Goal: Use online tool/utility: Use online tool/utility

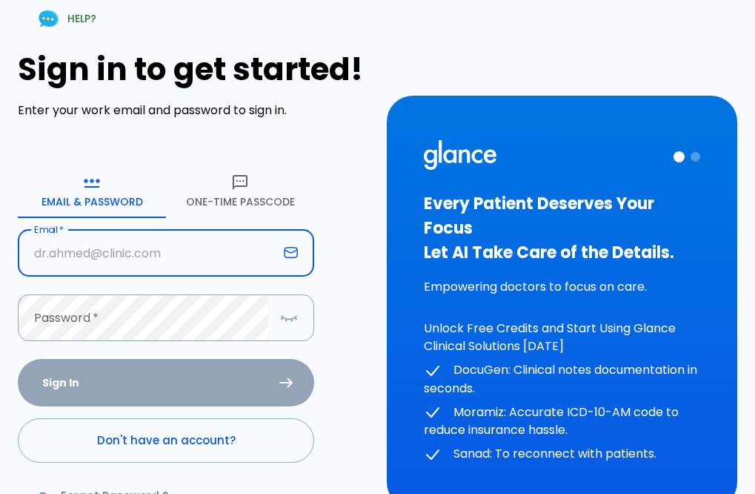
click at [112, 259] on input "text" at bounding box center [148, 253] width 260 height 47
type input "[EMAIL_ADDRESS][DOMAIN_NAME]"
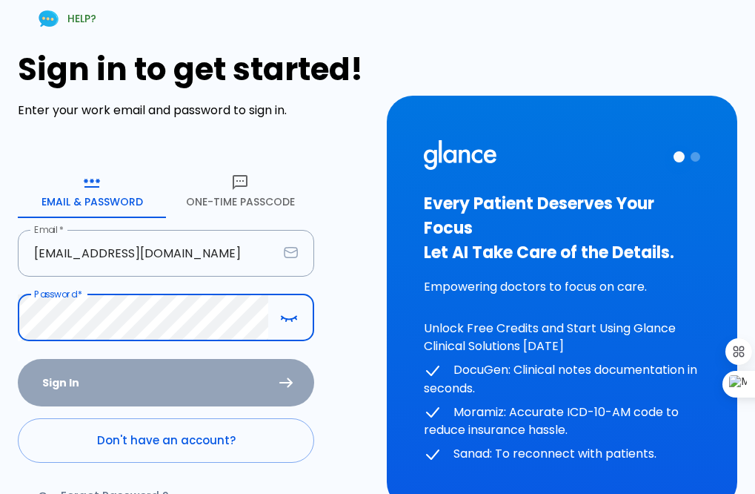
click at [231, 196] on button "One-Time Passcode" at bounding box center [240, 191] width 148 height 53
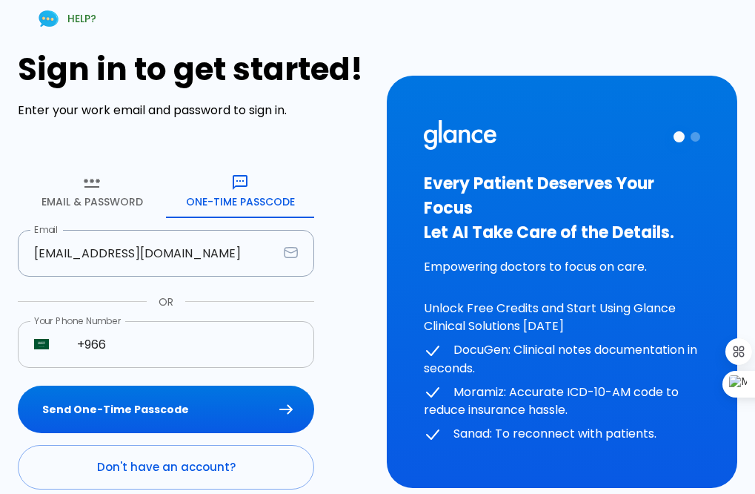
drag, startPoint x: 133, startPoint y: 349, endPoint x: 149, endPoint y: 367, distance: 23.6
click at [133, 349] on input "+966" at bounding box center [187, 344] width 253 height 47
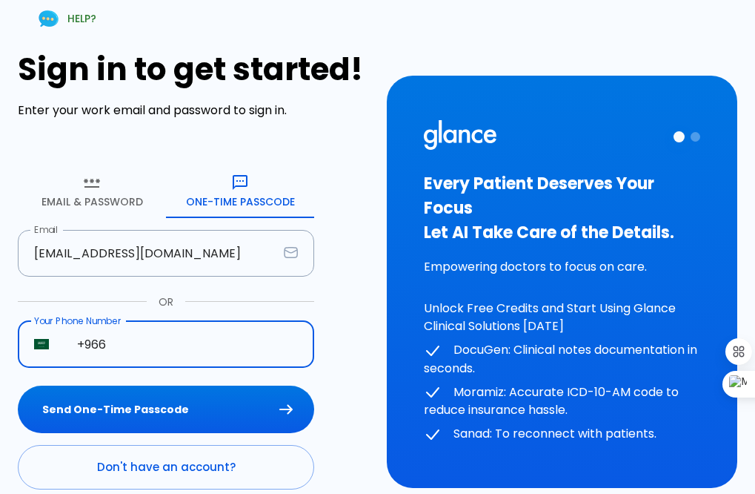
type input "[PHONE_NUMBER]"
click at [179, 402] on button "Send One-Time Passcode" at bounding box center [166, 409] width 296 height 48
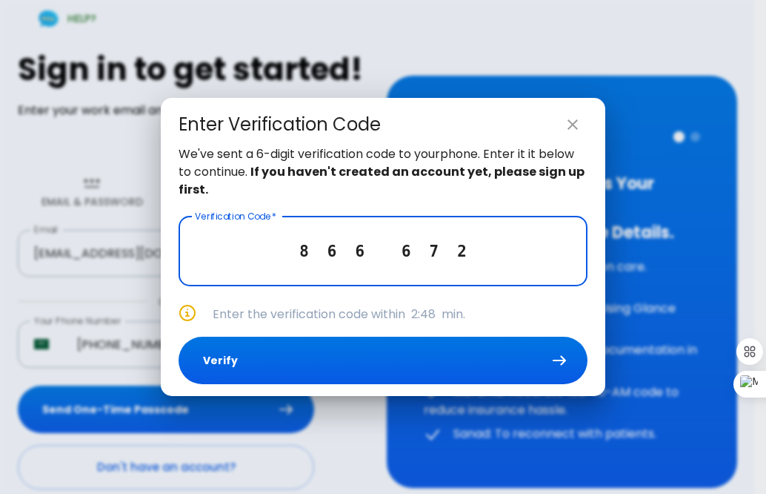
type input "8 6 6 6 7 2"
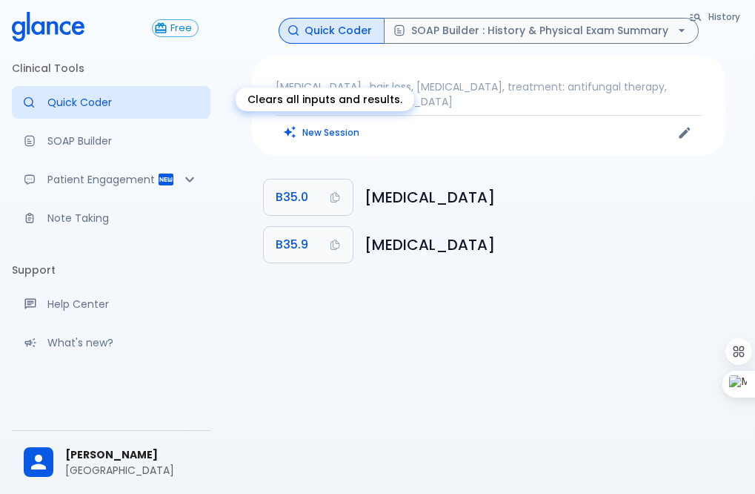
click at [318, 126] on button "New Session" at bounding box center [322, 132] width 93 height 21
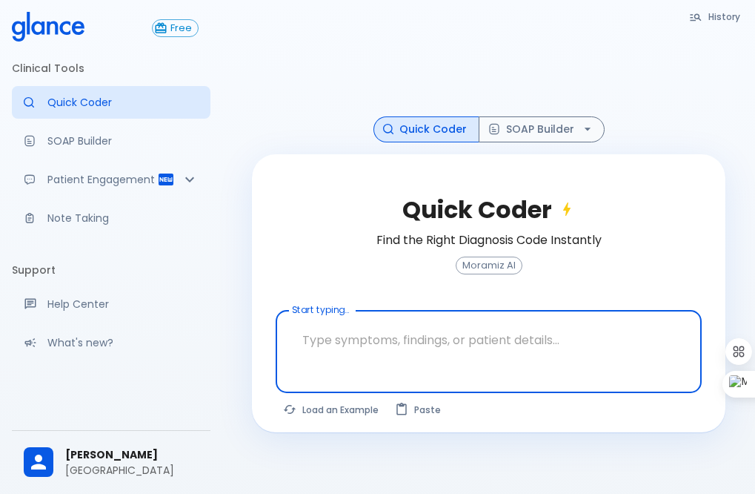
click at [390, 341] on textarea at bounding box center [488, 339] width 405 height 47
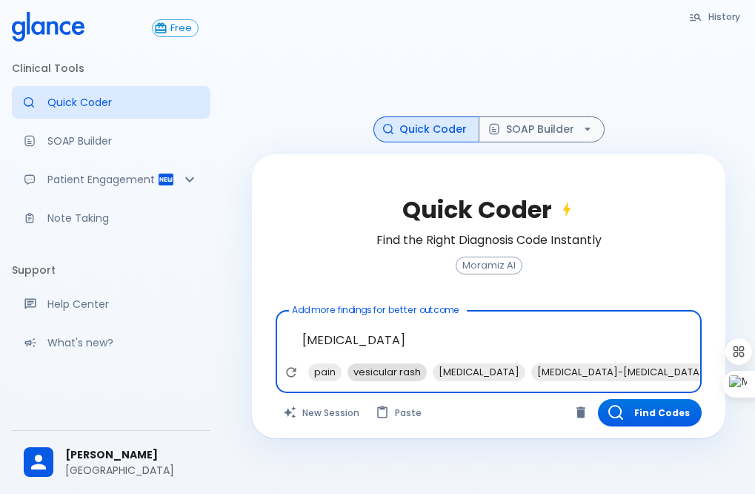
drag, startPoint x: 389, startPoint y: 366, endPoint x: 401, endPoint y: 385, distance: 22.6
click at [390, 369] on span "vesicular rash" at bounding box center [387, 371] width 79 height 17
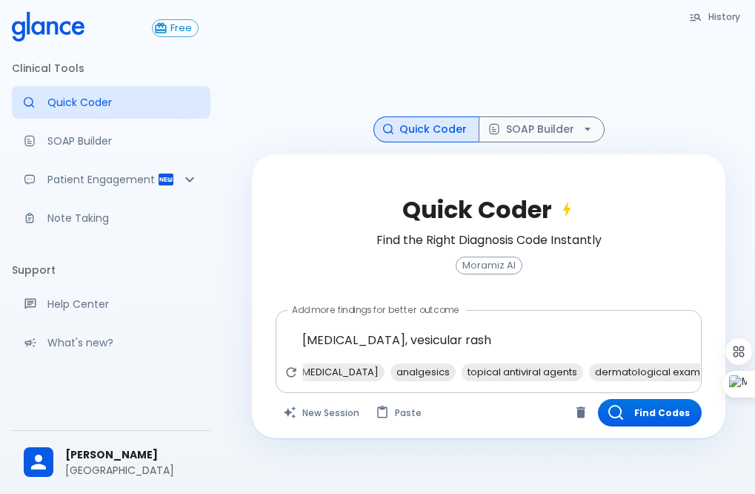
type textarea "[MEDICAL_DATA], vesicular rash, antivirals"
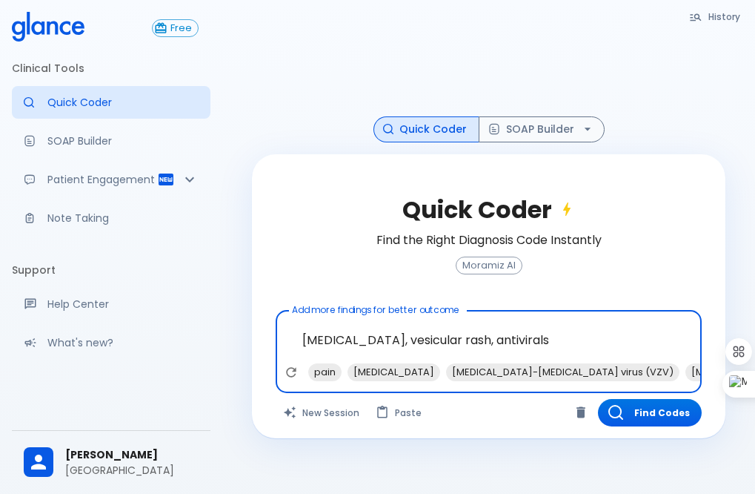
scroll to position [0, 141]
click at [669, 413] on button "Find Codes" at bounding box center [650, 412] width 104 height 27
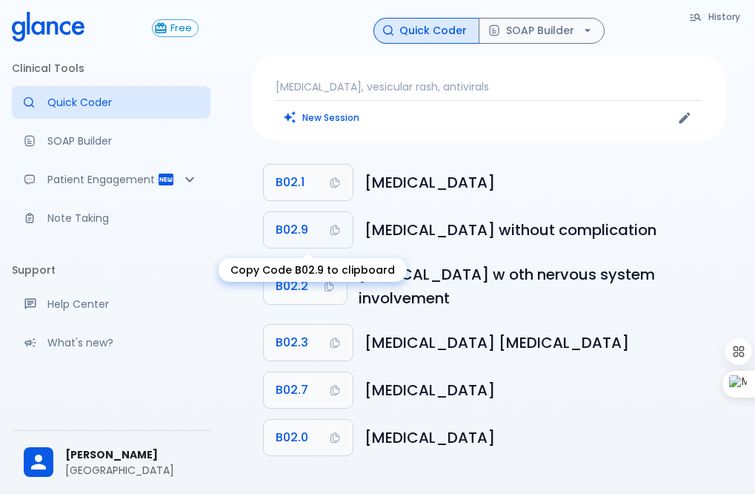
click at [302, 228] on span "B02.9" at bounding box center [292, 229] width 33 height 21
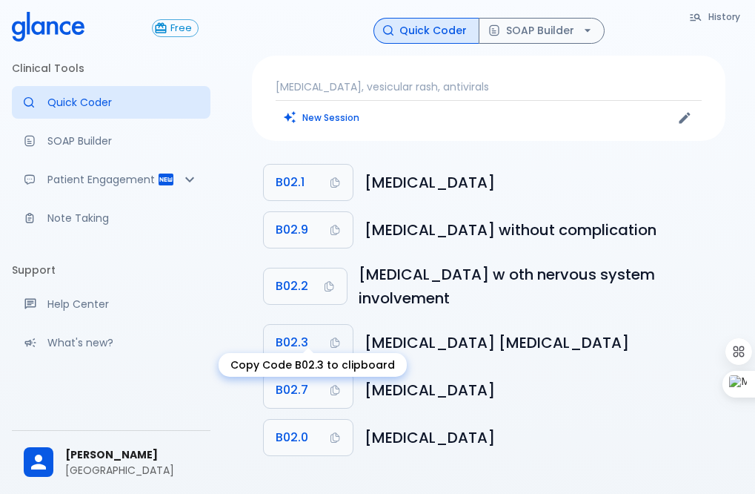
click at [315, 339] on button "B02.3" at bounding box center [308, 343] width 89 height 36
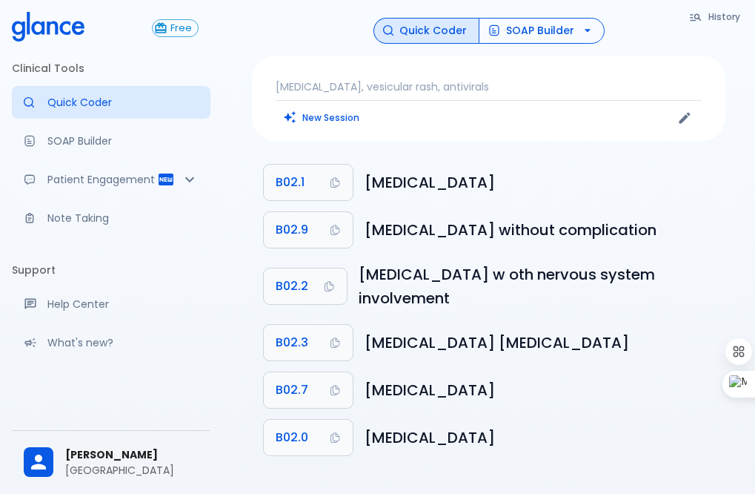
click at [525, 26] on button "SOAP Builder" at bounding box center [542, 31] width 126 height 26
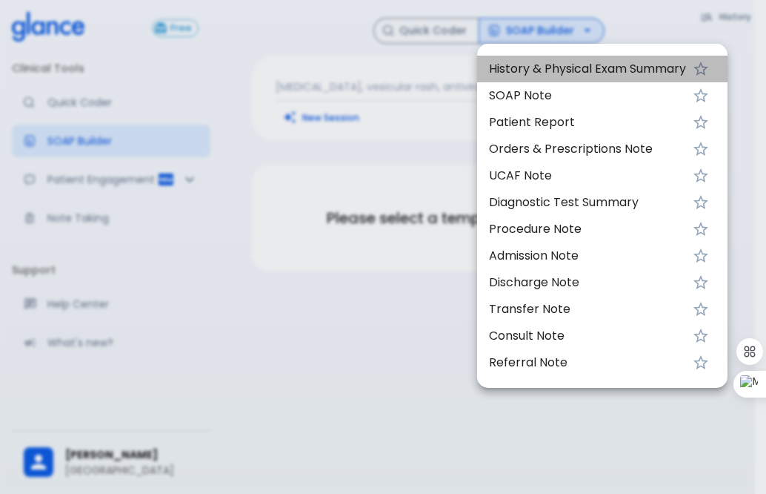
click at [568, 64] on span "History & Physical Exam Summary" at bounding box center [587, 69] width 197 height 18
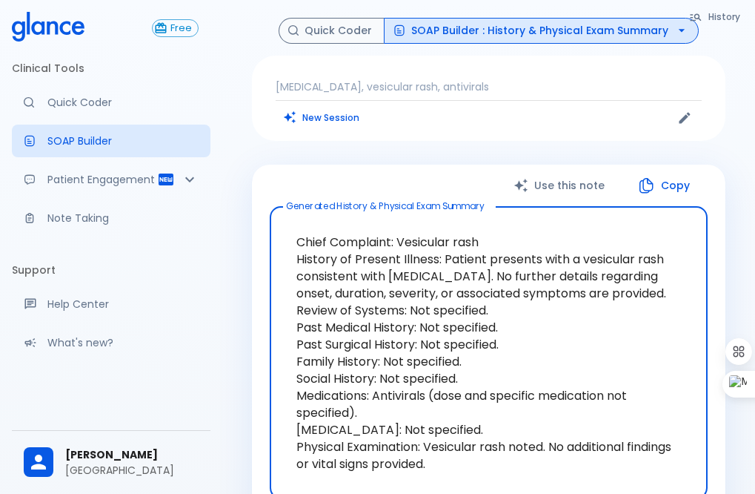
drag, startPoint x: 442, startPoint y: 257, endPoint x: 468, endPoint y: 279, distance: 34.3
click at [468, 279] on textarea "Chief Complaint: Vesicular rash History of Present Illness: Patient presents wi…" at bounding box center [488, 353] width 417 height 268
click at [343, 31] on button "Quick Coder" at bounding box center [332, 31] width 106 height 26
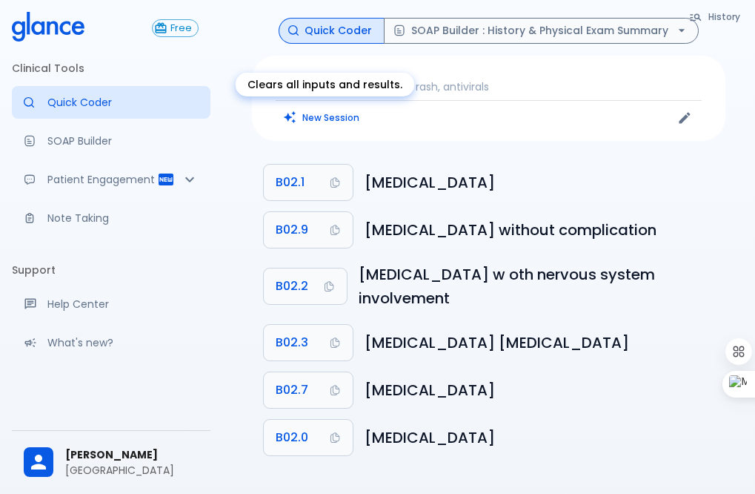
click at [328, 116] on button "New Session" at bounding box center [322, 117] width 93 height 21
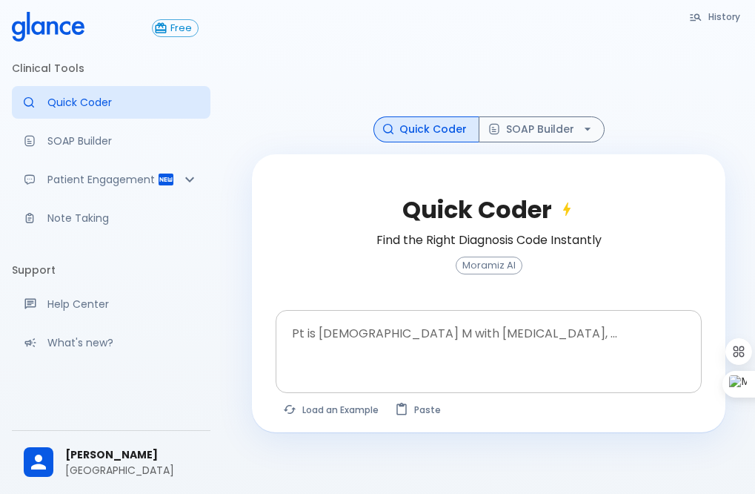
click at [395, 365] on div at bounding box center [490, 376] width 420 height 27
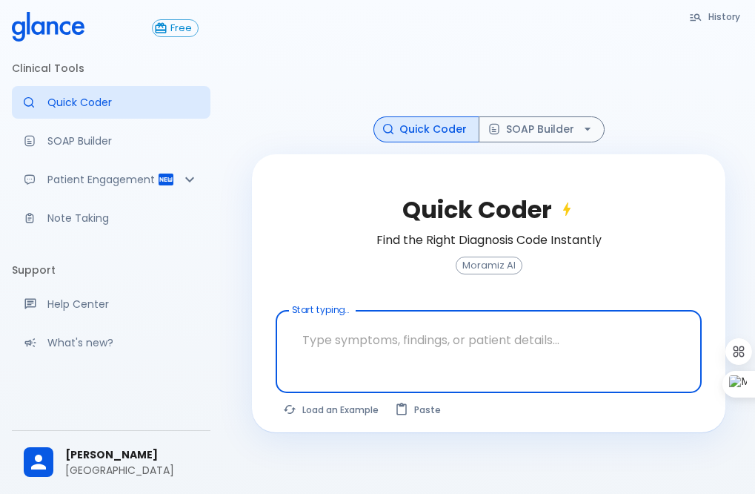
click at [367, 340] on textarea at bounding box center [488, 339] width 405 height 47
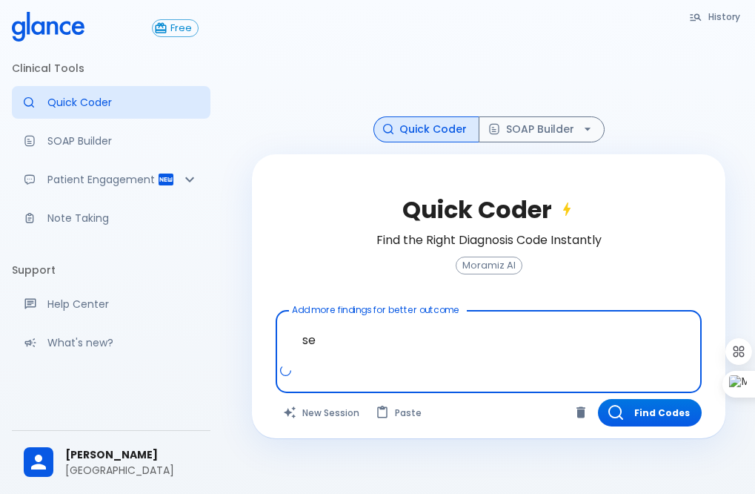
type textarea "s"
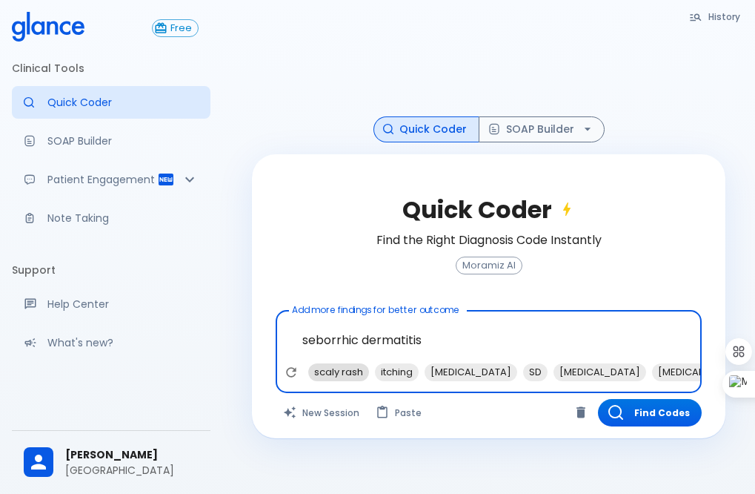
click at [347, 365] on span "scaly rash" at bounding box center [338, 371] width 61 height 17
click at [391, 366] on span "[MEDICAL_DATA]" at bounding box center [404, 371] width 93 height 17
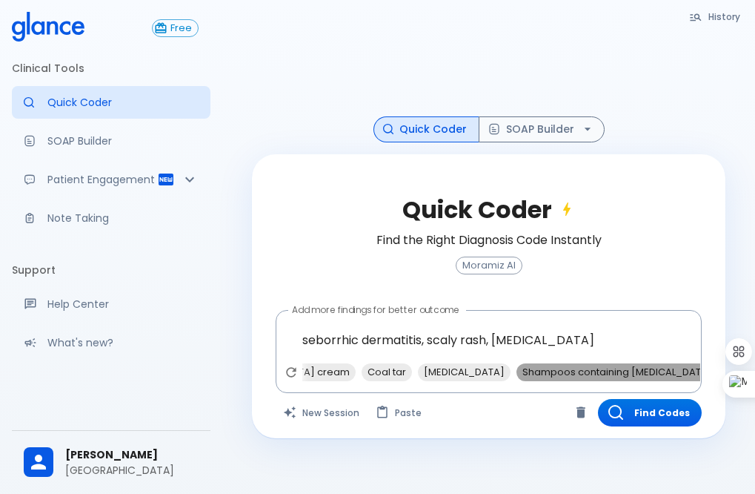
click at [530, 368] on span "Shampoos containing [MEDICAL_DATA]" at bounding box center [618, 371] width 202 height 17
type textarea "seborrhic dermatitis, scaly rash, [MEDICAL_DATA], Shampoos containing [MEDICAL_…"
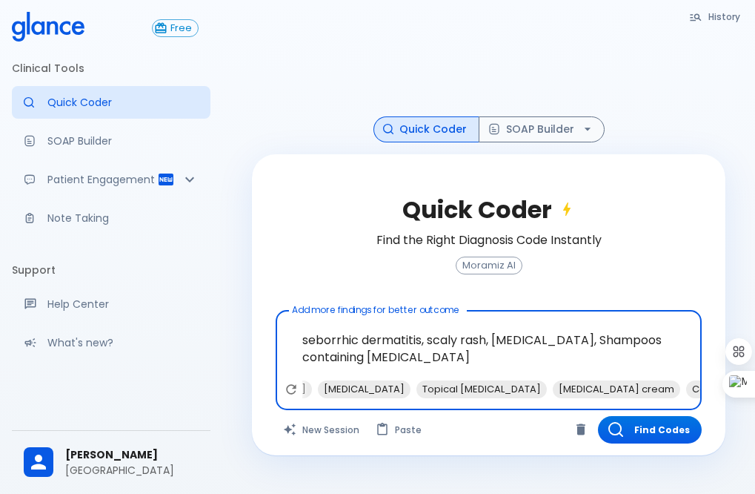
scroll to position [0, 147]
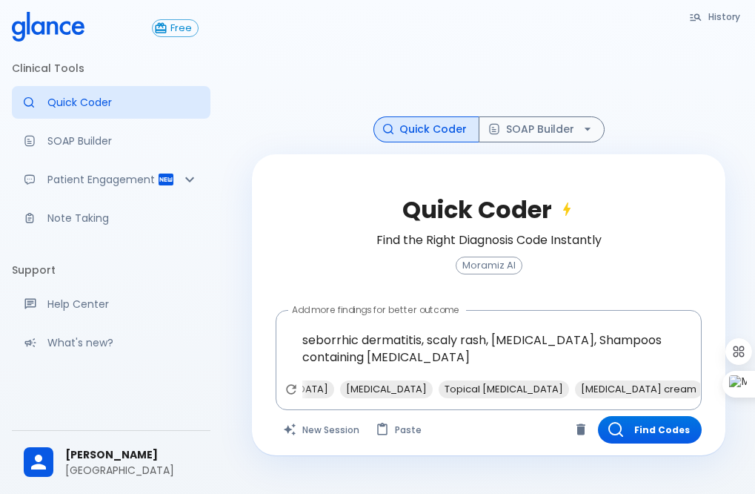
click at [556, 397] on div "itching SD [MEDICAL_DATA] [MEDICAL_DATA] Topical [MEDICAL_DATA] [MEDICAL_DATA] …" at bounding box center [490, 393] width 420 height 27
click at [671, 434] on button "Find Codes" at bounding box center [650, 429] width 104 height 27
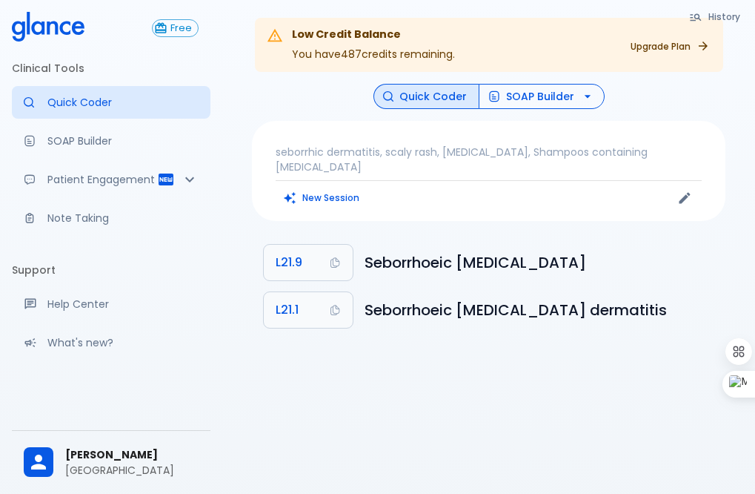
click at [531, 100] on button "SOAP Builder" at bounding box center [542, 97] width 126 height 26
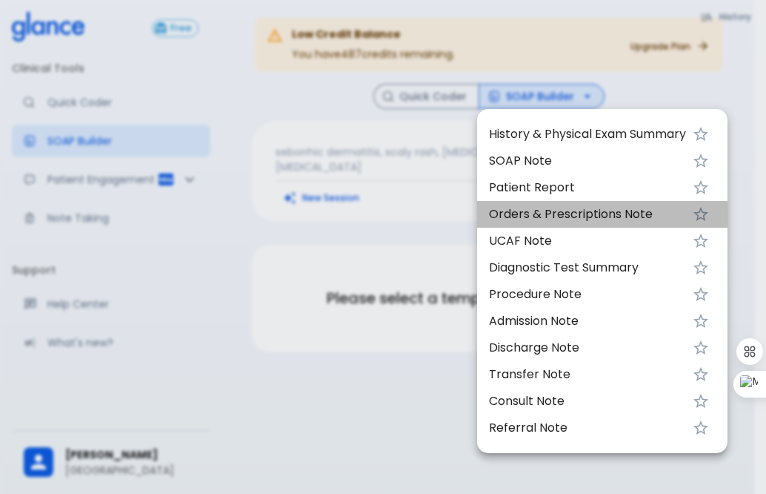
click at [526, 210] on span "Orders & Prescriptions Note" at bounding box center [587, 214] width 197 height 18
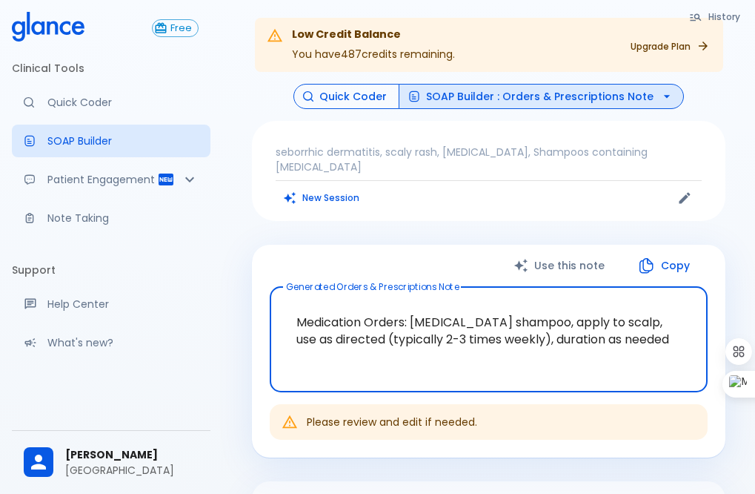
click at [336, 101] on button "Quick Coder" at bounding box center [346, 97] width 106 height 26
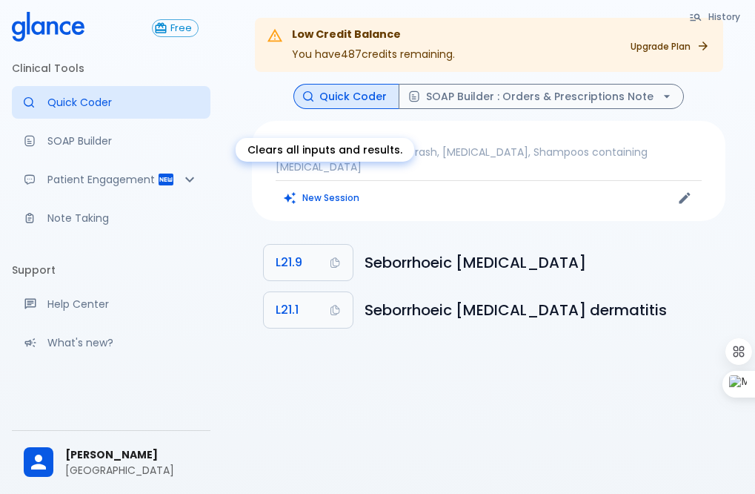
click at [333, 187] on button "New Session" at bounding box center [322, 197] width 93 height 21
